Goal: Find specific page/section: Find specific page/section

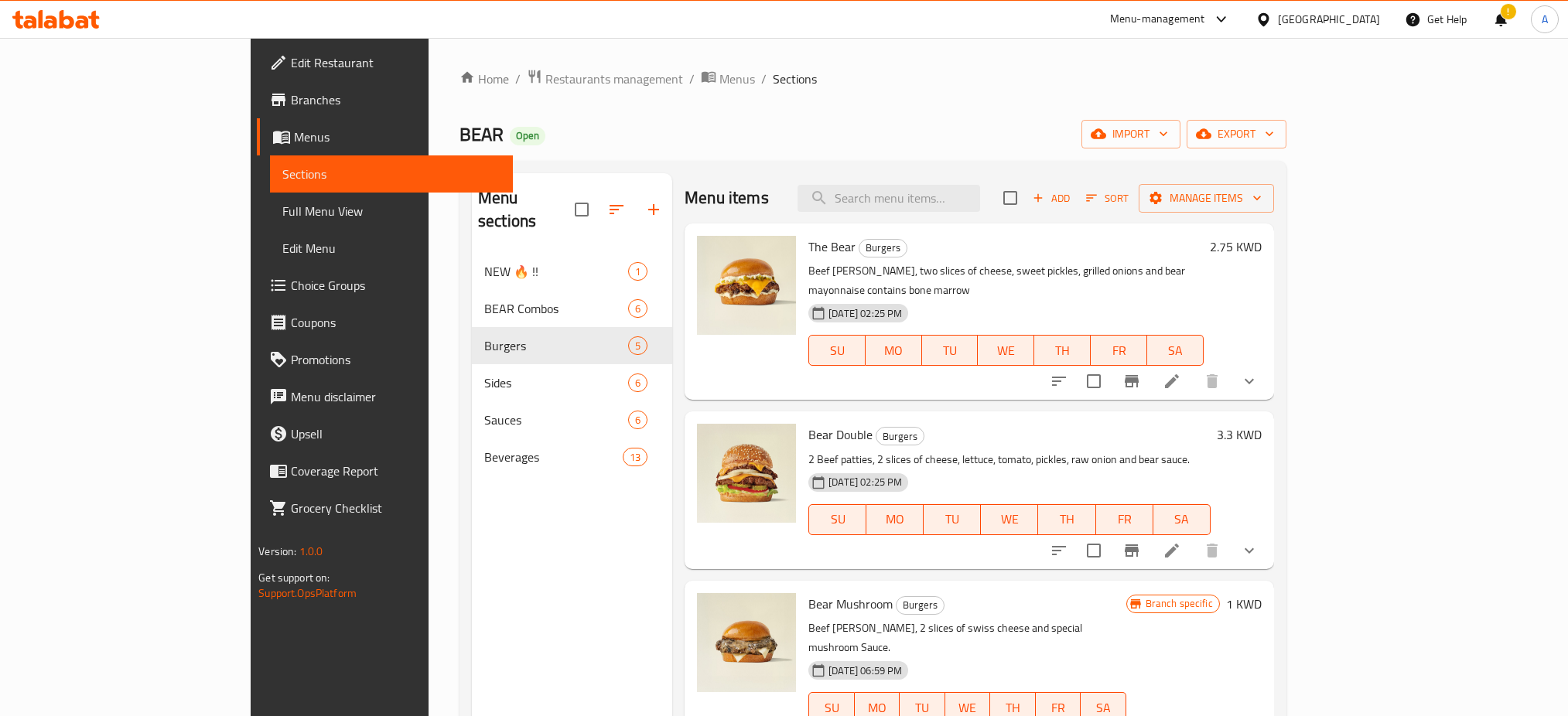
click at [545, 83] on span "Restaurants management" at bounding box center [614, 79] width 138 height 19
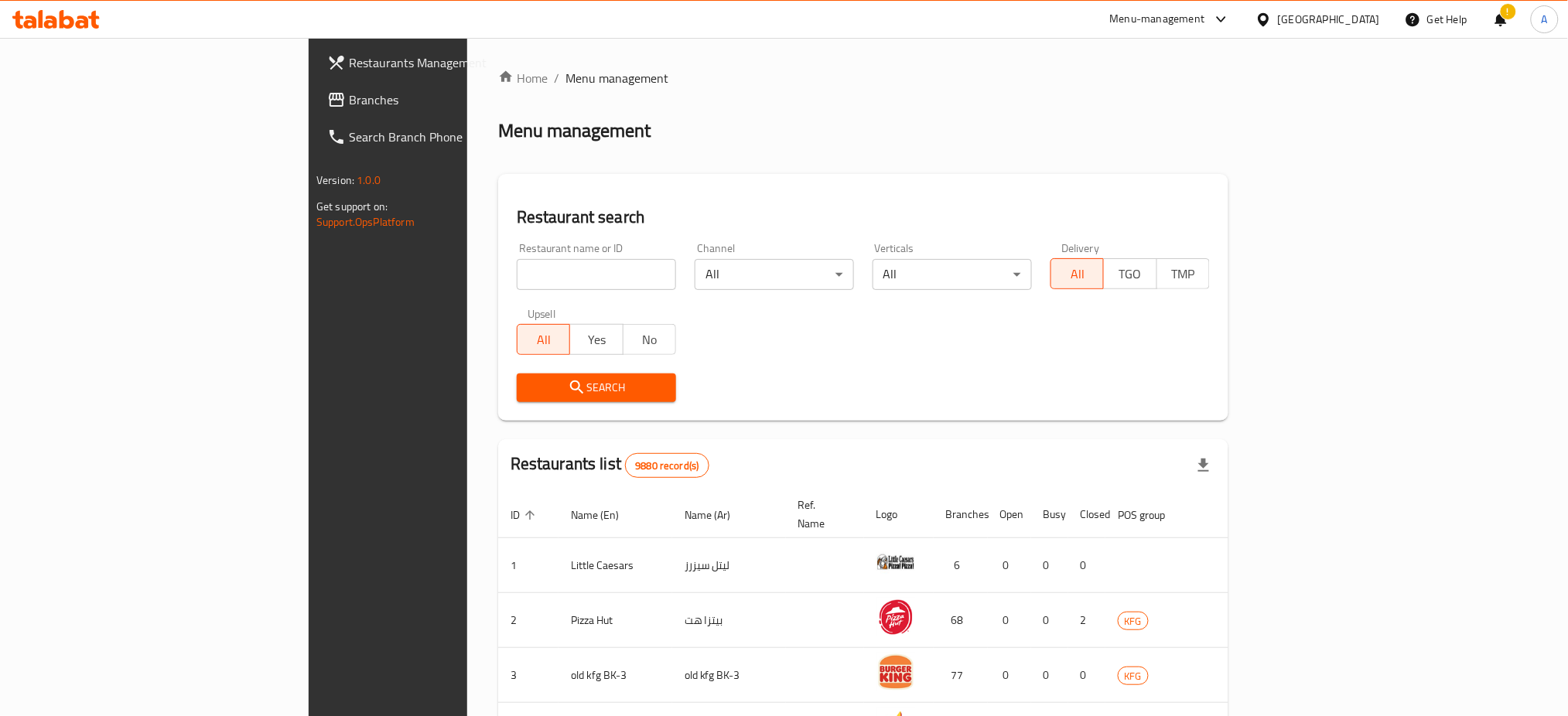
click at [517, 281] on input "search" at bounding box center [597, 275] width 160 height 31
type input "Turkish Oyster"
click at [530, 387] on span "Search" at bounding box center [596, 387] width 134 height 19
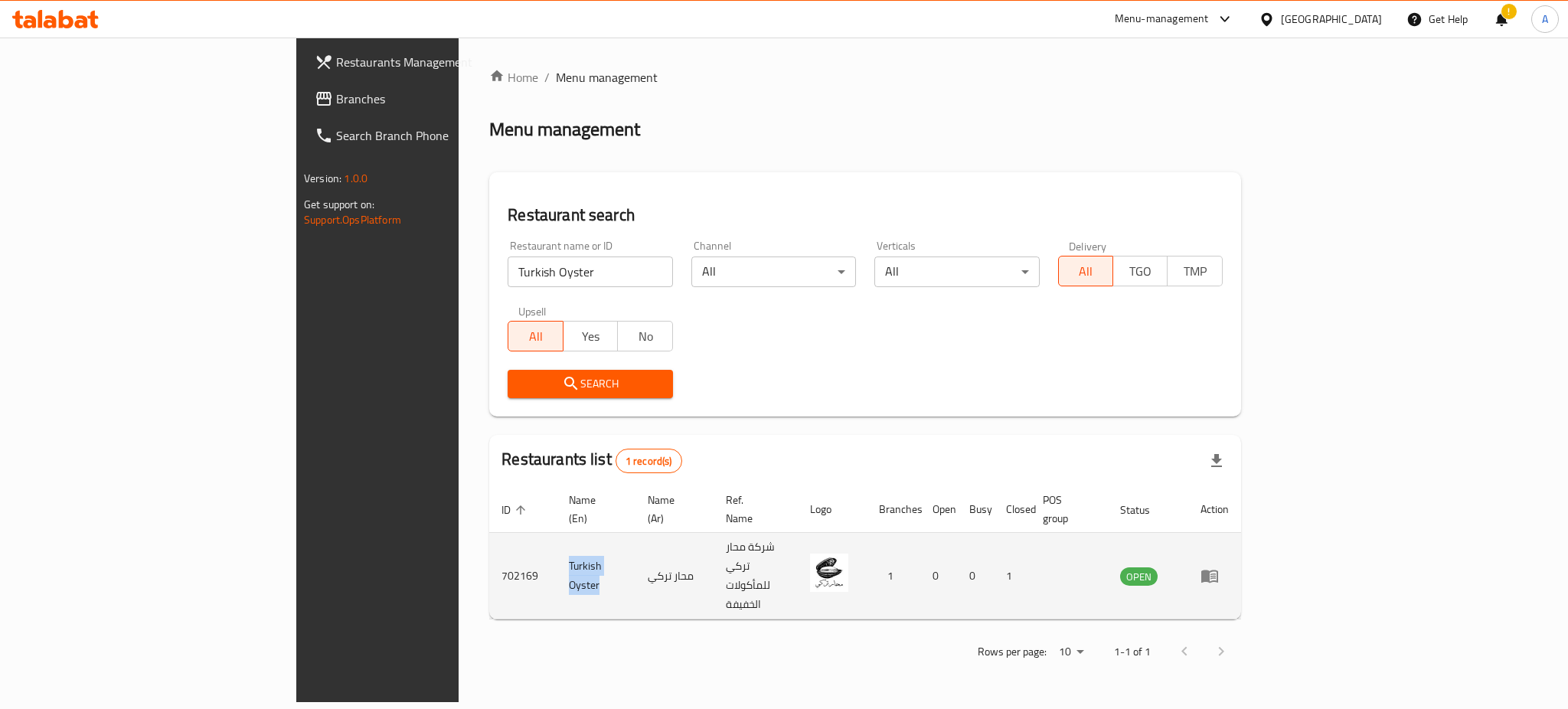
drag, startPoint x: 447, startPoint y: 538, endPoint x: 371, endPoint y: 540, distance: 76.0
click at [557, 540] on td "Turkish Oyster" at bounding box center [596, 576] width 79 height 86
copy td "Turkish Oyster"
click at [489, 539] on td "702169" at bounding box center [522, 576] width 68 height 86
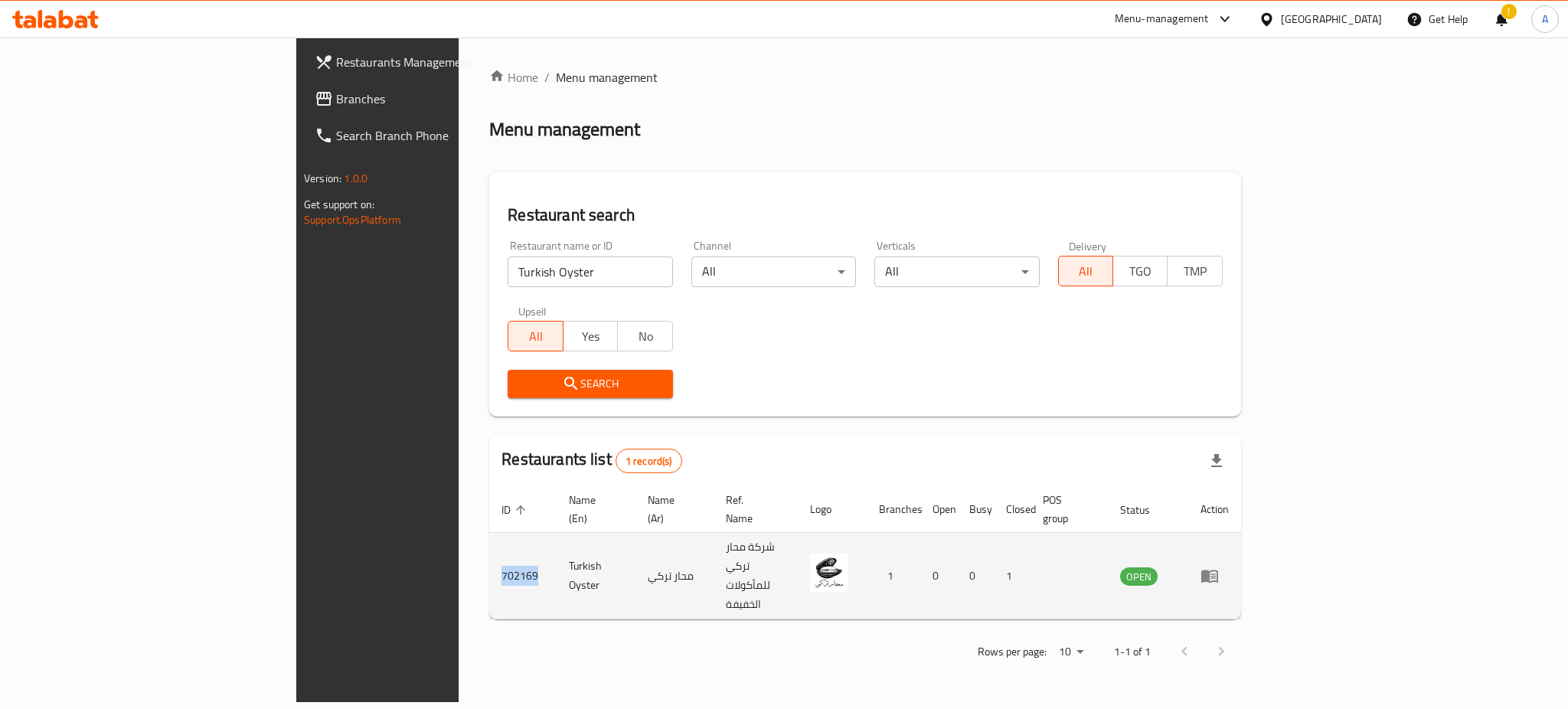
copy td "702169"
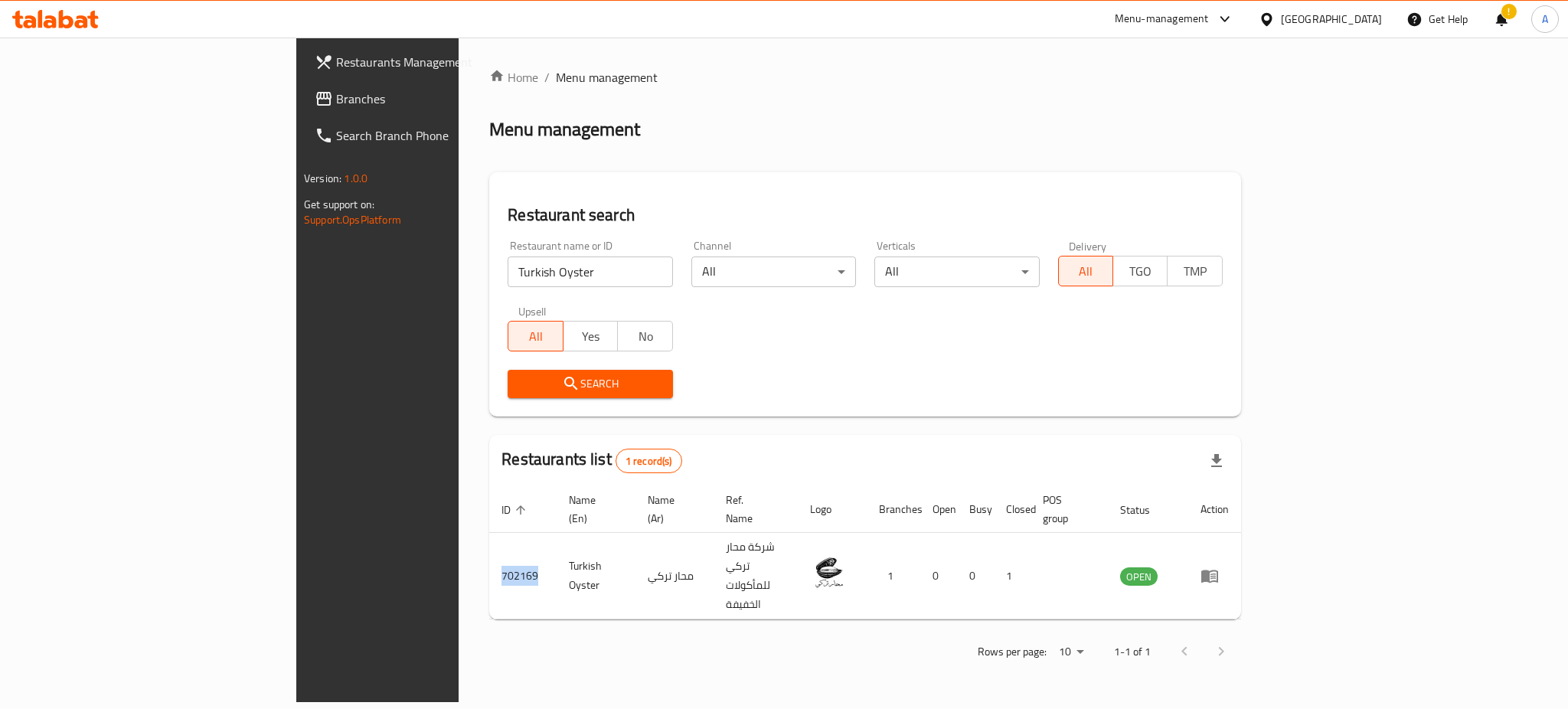
copy td "702169"
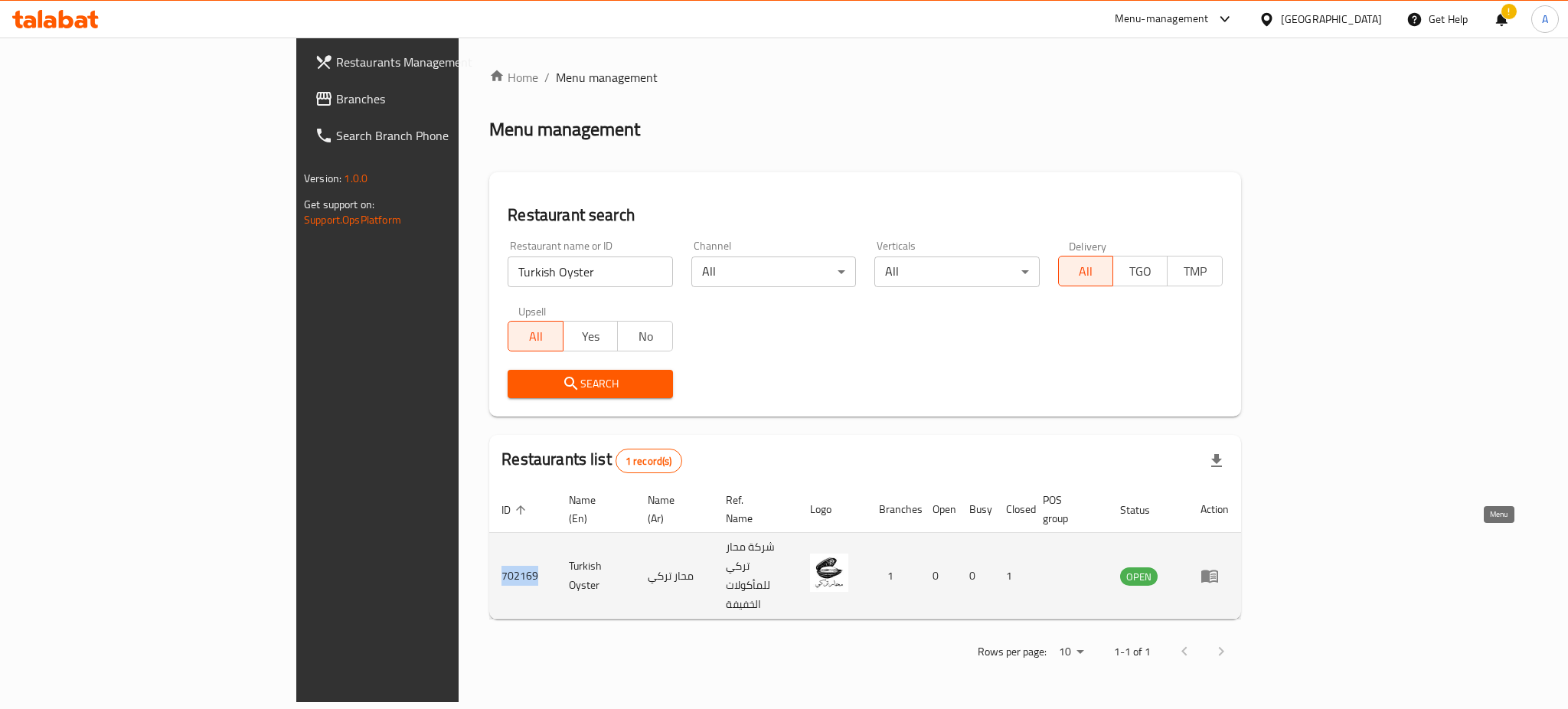
click at [1229, 566] on link "enhanced table" at bounding box center [1214, 575] width 29 height 19
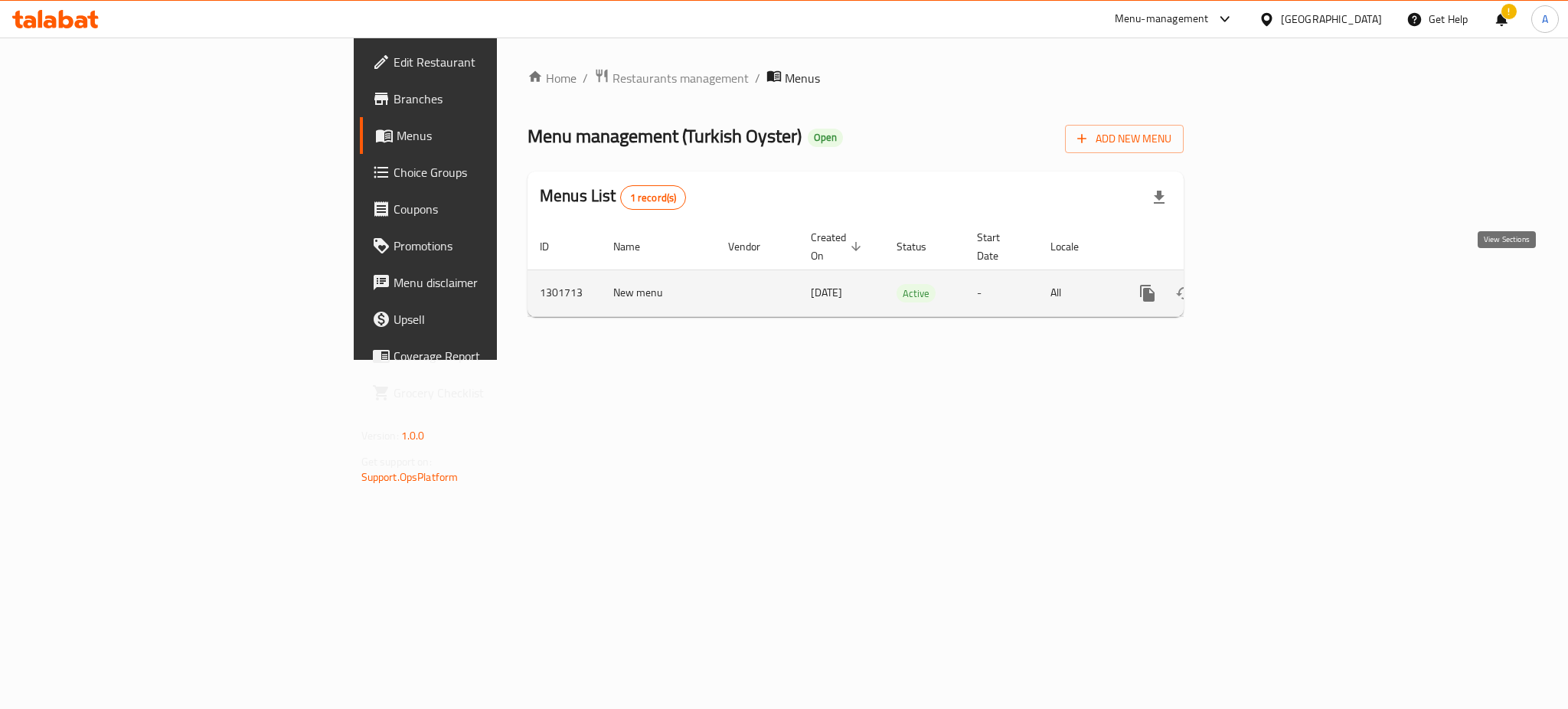
click at [1267, 284] on icon "enhanced table" at bounding box center [1257, 293] width 19 height 19
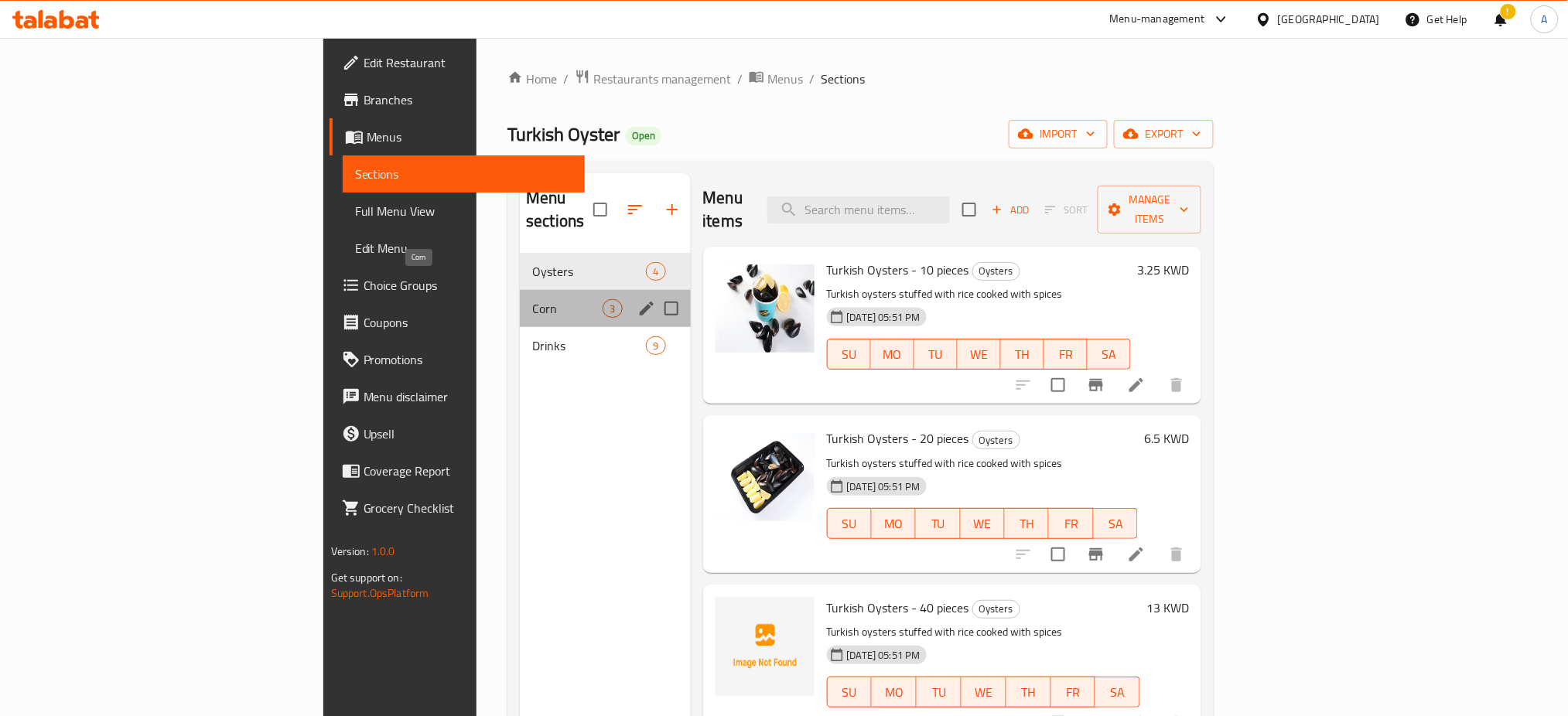
click at [532, 300] on span "Corn" at bounding box center [567, 309] width 70 height 19
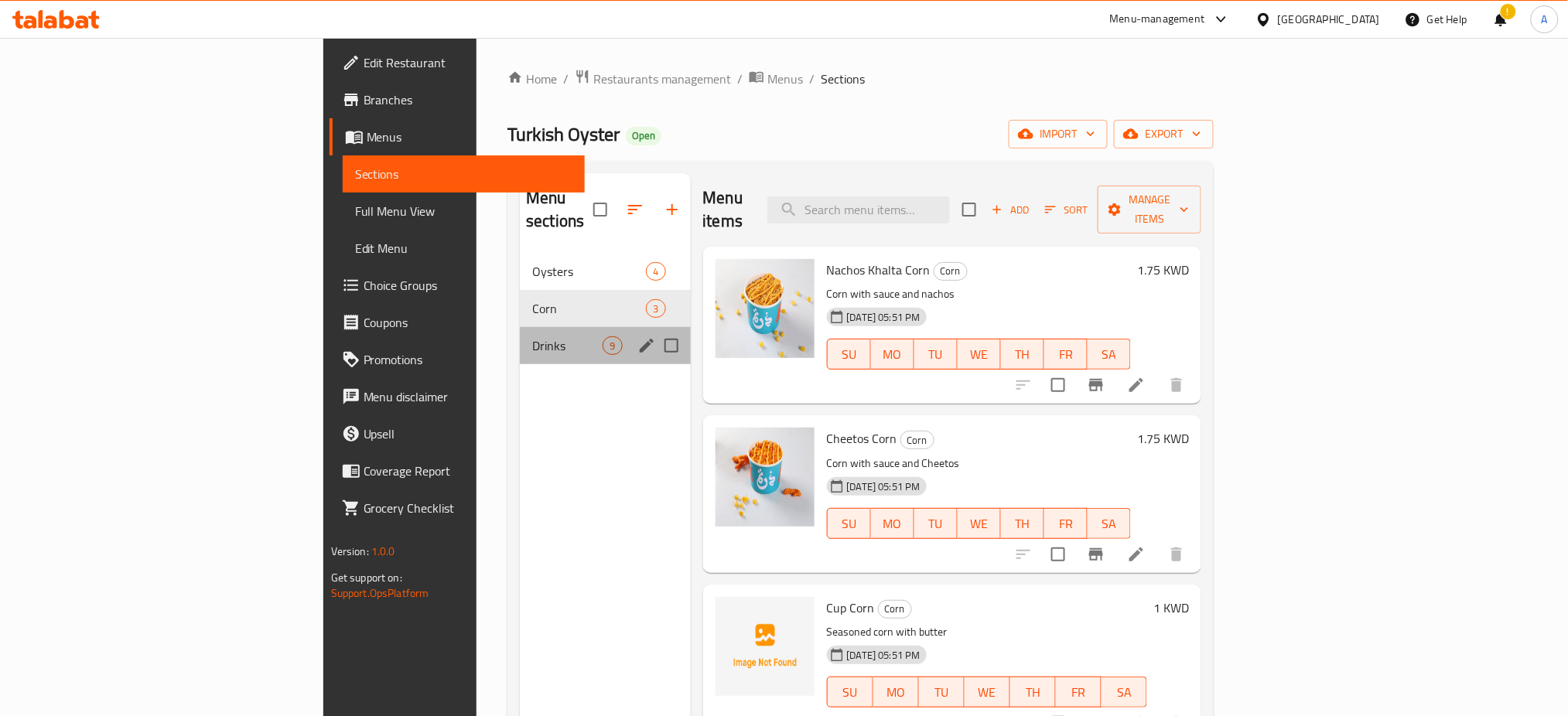
click at [520, 333] on div "Drinks 9" at bounding box center [604, 345] width 170 height 37
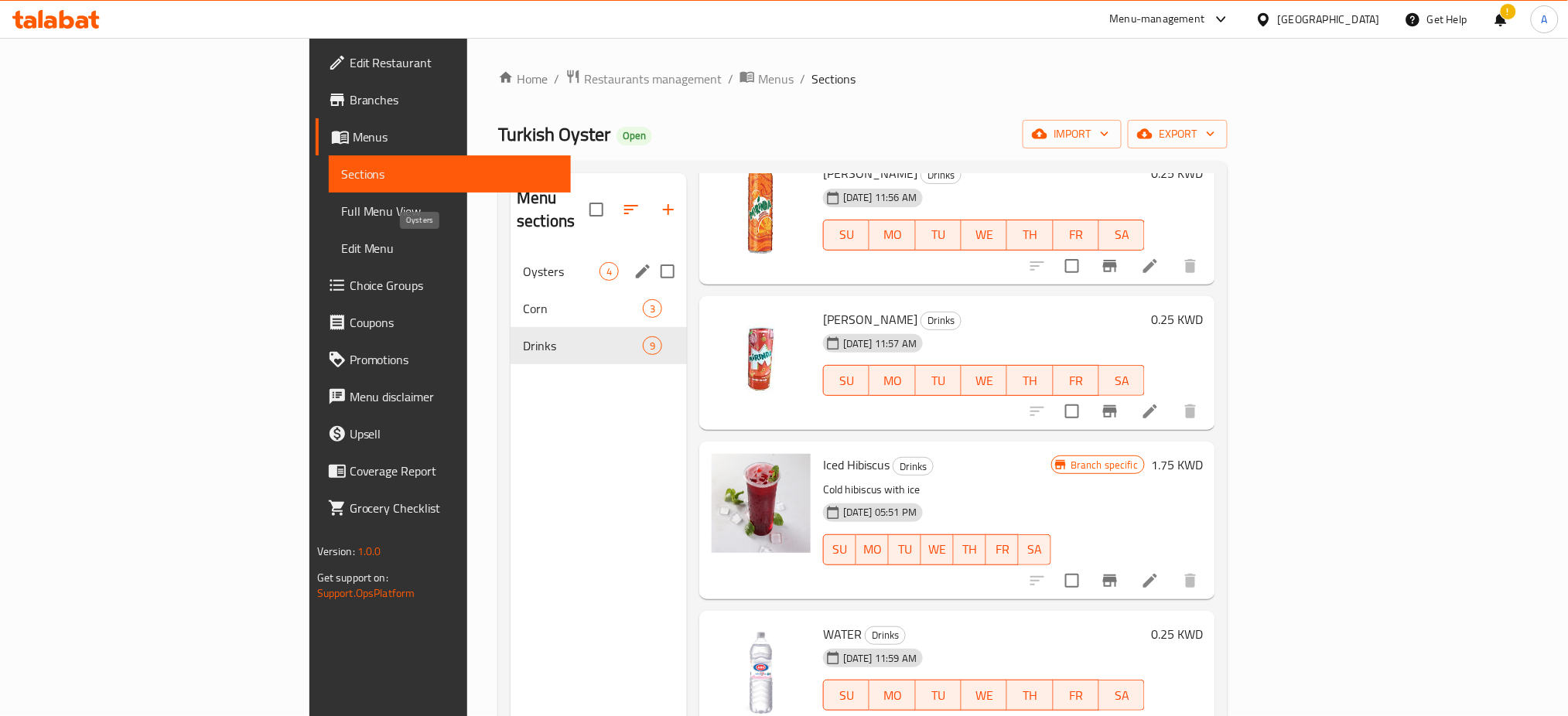
click at [523, 262] on span "Oysters" at bounding box center [561, 271] width 77 height 19
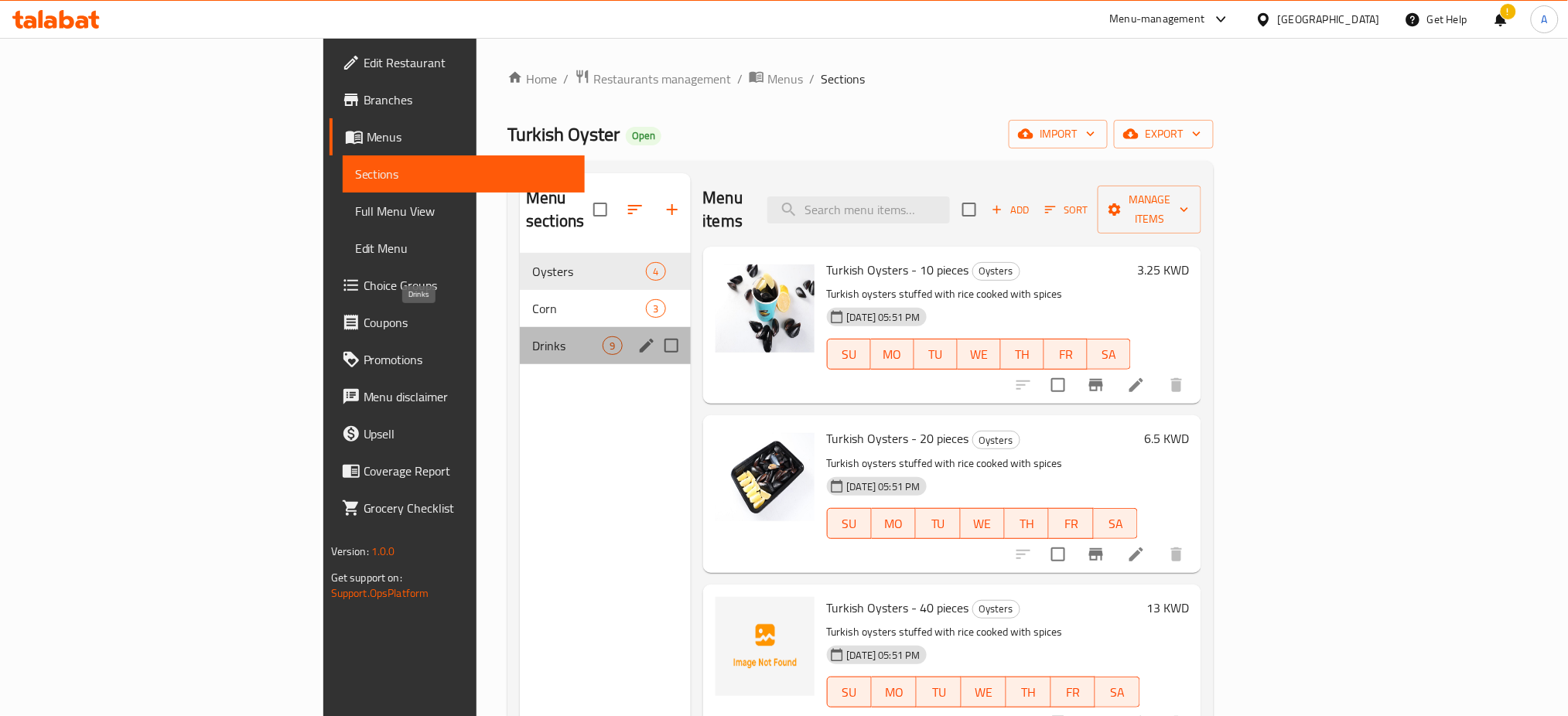
click at [532, 337] on span "Drinks" at bounding box center [567, 346] width 70 height 19
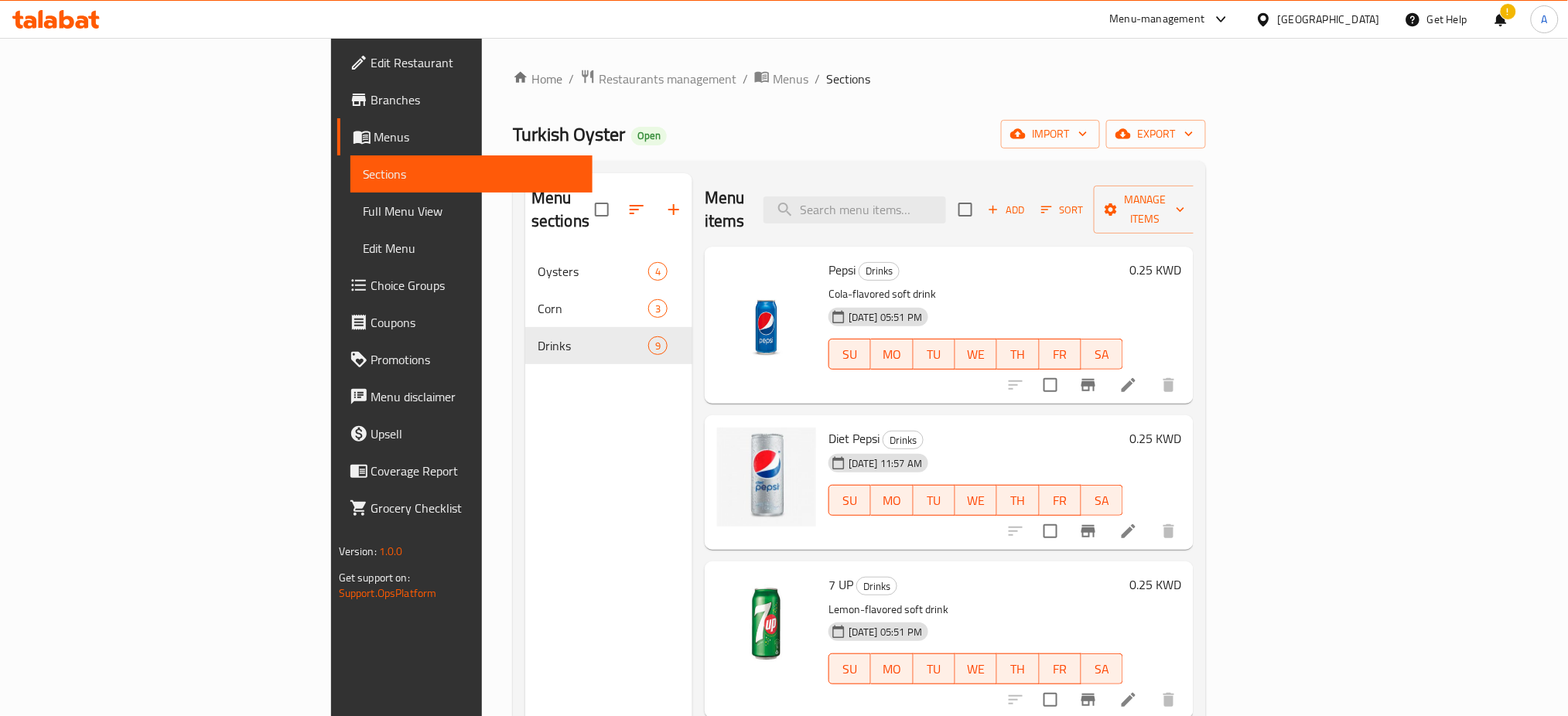
click at [371, 58] on span "Edit Restaurant" at bounding box center [476, 63] width 210 height 19
